Goal: Check status: Check status

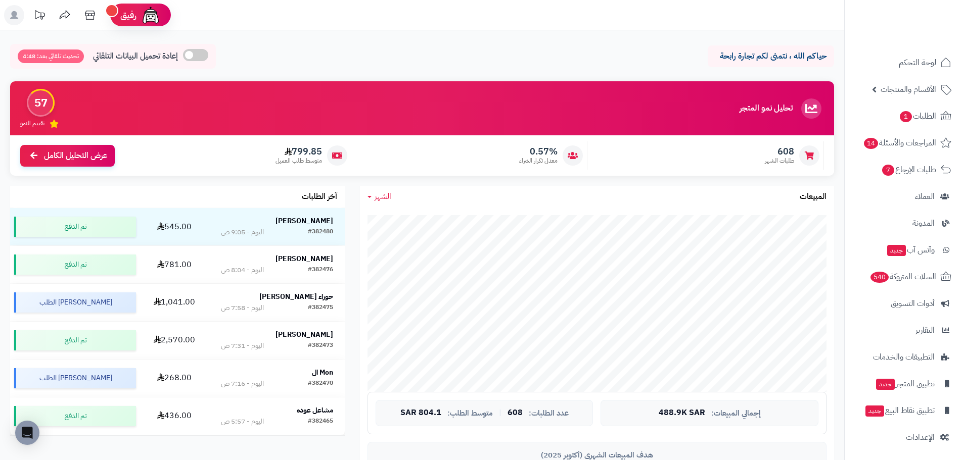
click at [379, 195] on span "الشهر" at bounding box center [382, 197] width 17 height 12
click at [389, 220] on link "اليوم" at bounding box center [400, 220] width 81 height 19
click at [372, 195] on link "اليوم" at bounding box center [378, 197] width 22 height 12
click at [397, 216] on link "اليوم" at bounding box center [400, 220] width 81 height 19
click at [375, 197] on span "اليوم" at bounding box center [381, 197] width 15 height 12
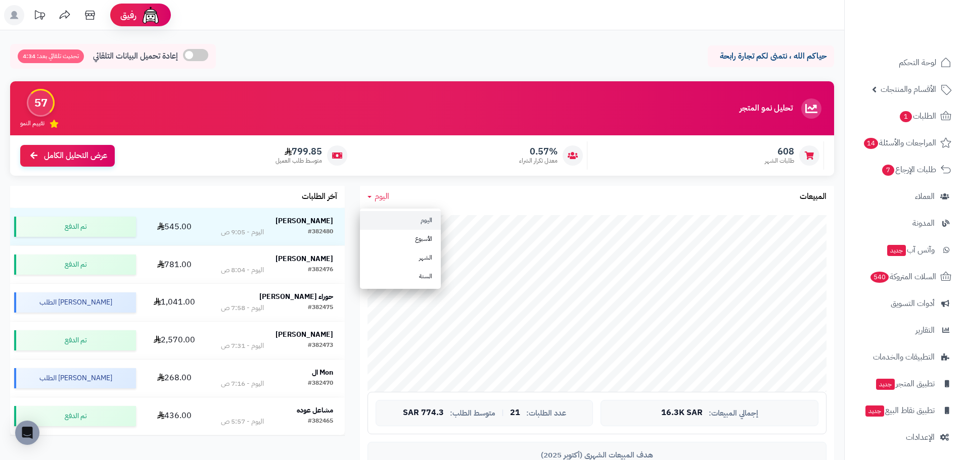
click at [410, 219] on link "اليوم" at bounding box center [400, 220] width 81 height 19
click at [374, 198] on span "اليوم" at bounding box center [381, 197] width 15 height 12
click at [392, 218] on link "اليوم" at bounding box center [400, 220] width 81 height 19
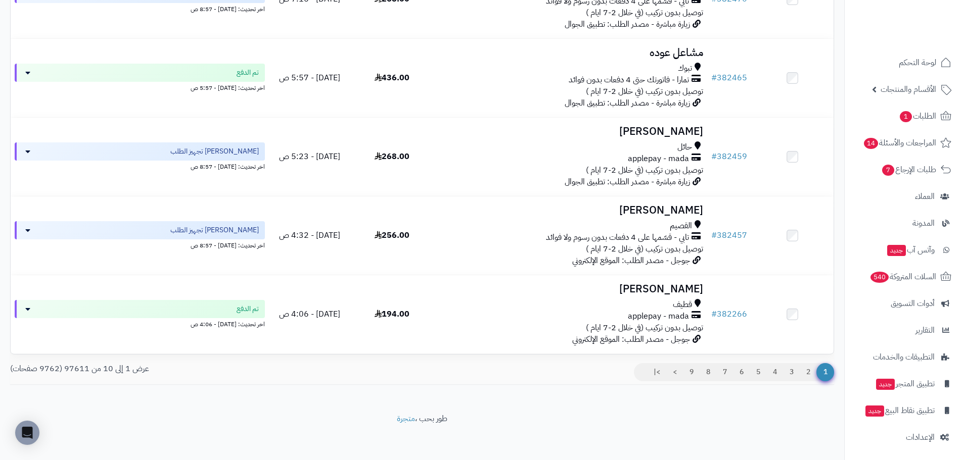
scroll to position [600, 0]
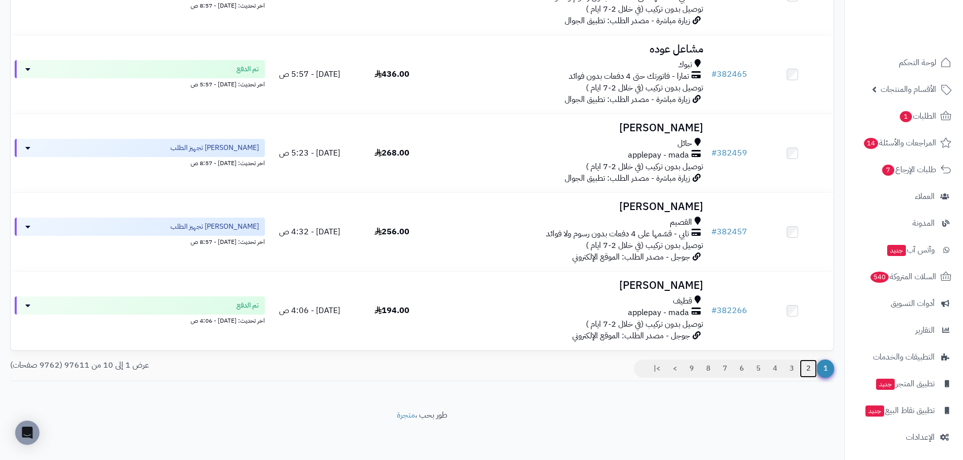
click at [806, 372] on link "2" at bounding box center [807, 369] width 17 height 18
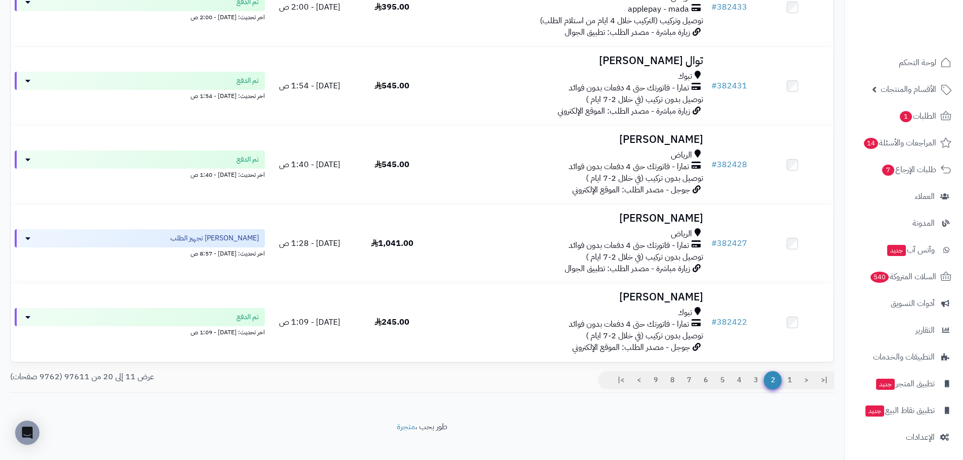
scroll to position [600, 0]
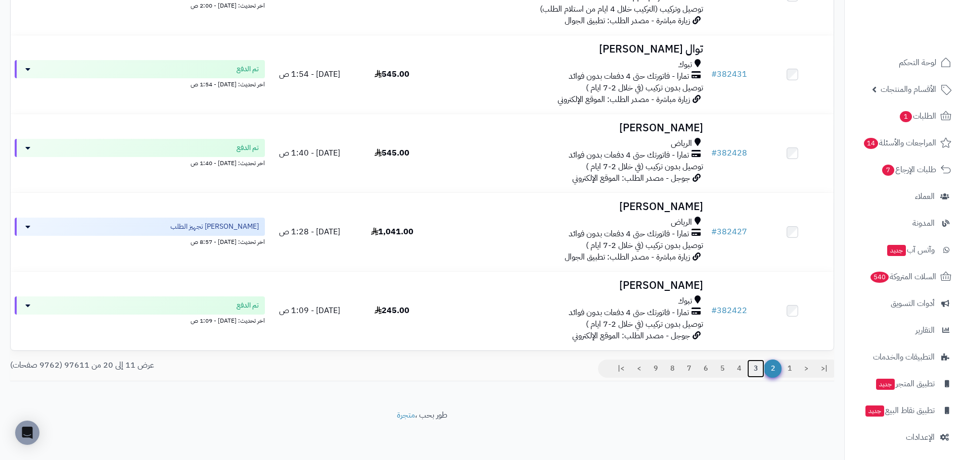
click at [754, 367] on link "3" at bounding box center [755, 369] width 17 height 18
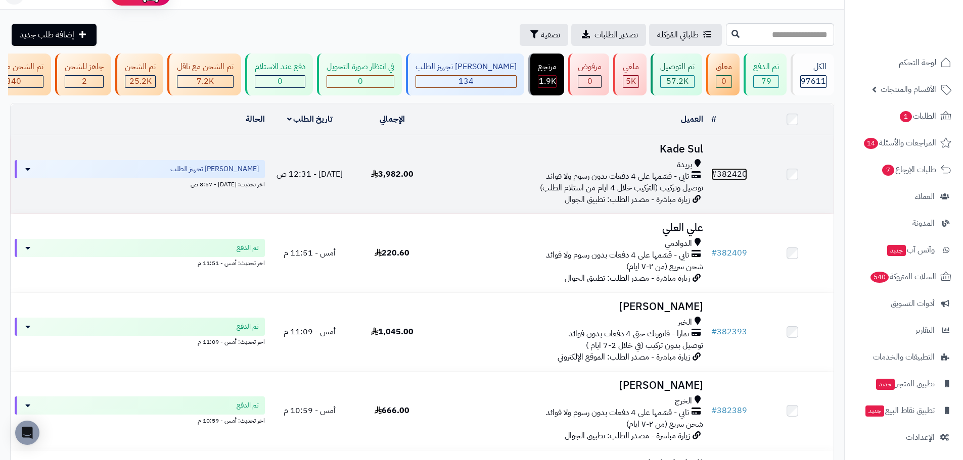
scroll to position [101, 0]
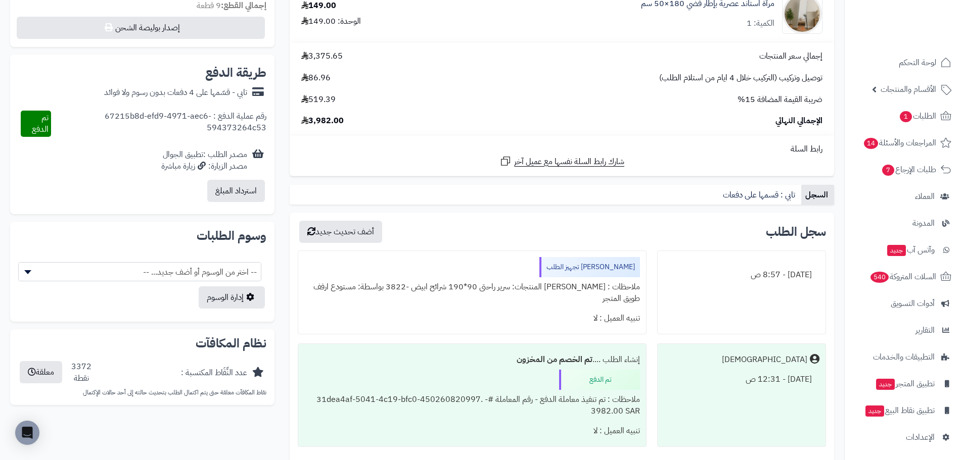
scroll to position [505, 0]
